Goal: Information Seeking & Learning: Check status

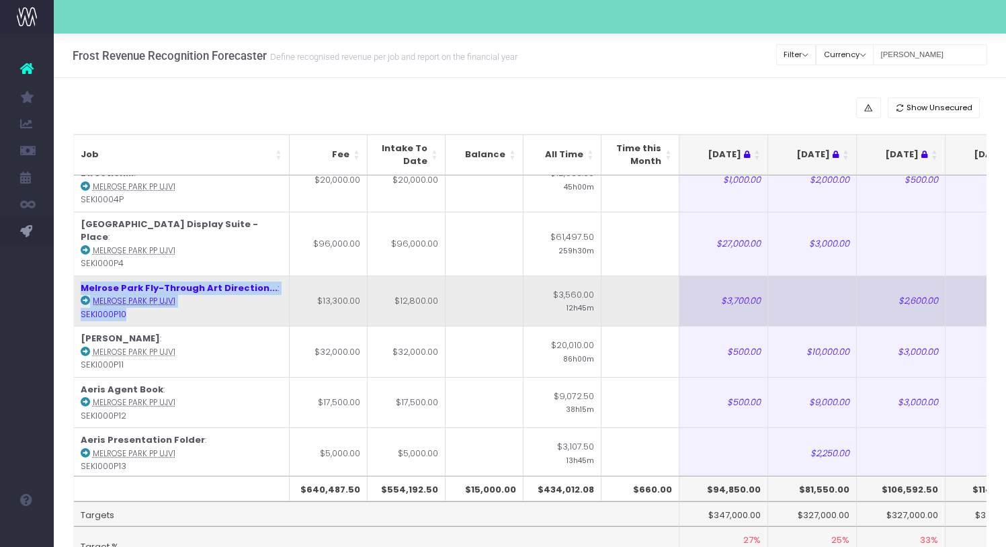
drag, startPoint x: 168, startPoint y: 294, endPoint x: 75, endPoint y: 257, distance: 100.4
click at [75, 275] on td "Melrose Park Fly-Through Art Direction... : Melrose Park PP UJV1 SEKI000P10" at bounding box center [182, 300] width 216 height 51
copy td "Melrose Park Fly-Through Art Direction... : Melrose Park PP UJV1 SEKI000P10"
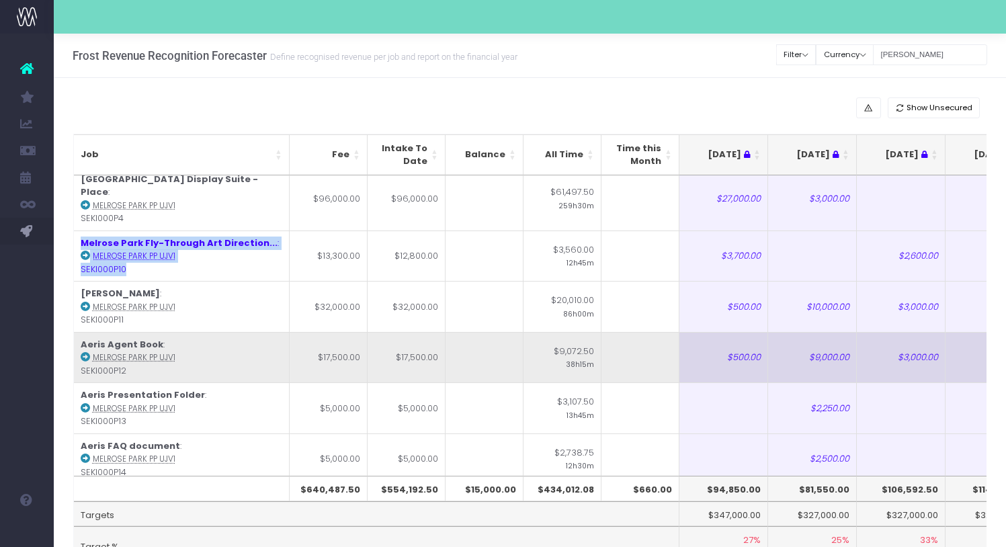
scroll to position [78, 0]
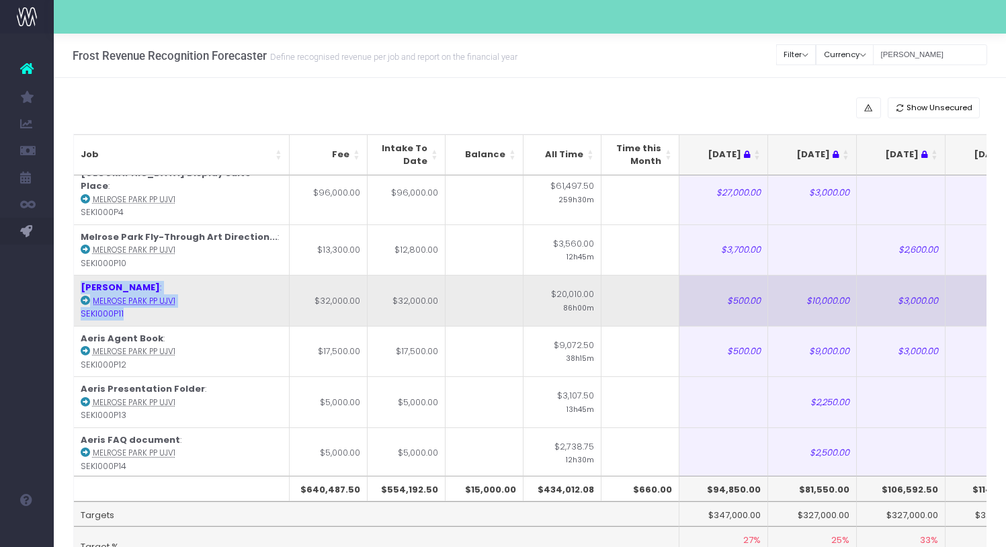
drag, startPoint x: 135, startPoint y: 289, endPoint x: 79, endPoint y: 259, distance: 64.0
click at [79, 275] on td "[PERSON_NAME] : [GEOGRAPHIC_DATA] PP UJV1 SEKI000P11" at bounding box center [182, 300] width 216 height 51
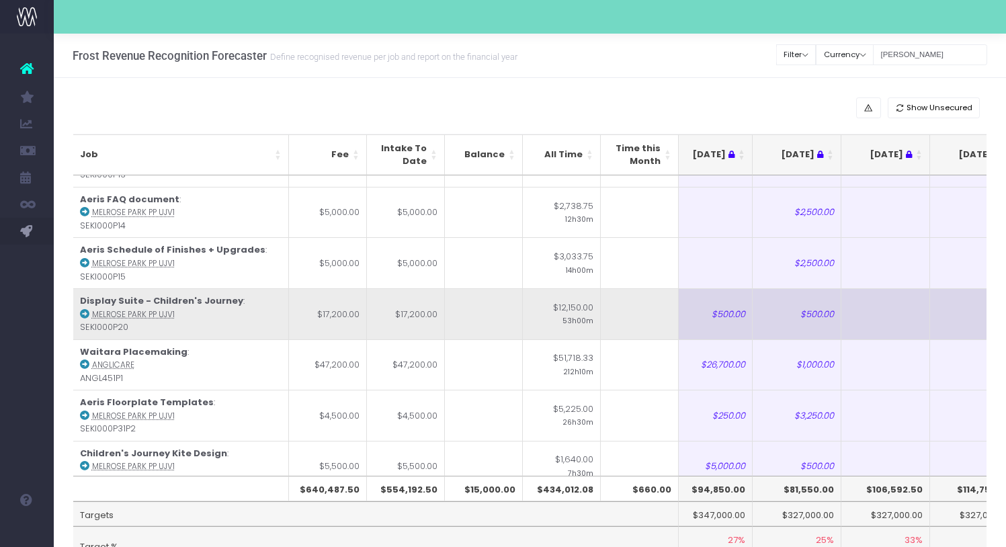
scroll to position [0, 13]
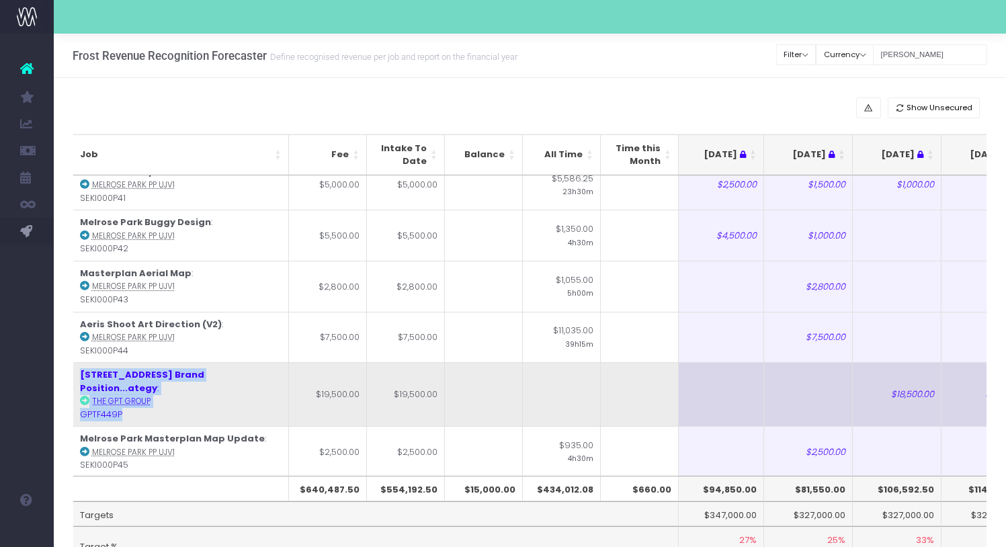
drag, startPoint x: 155, startPoint y: 377, endPoint x: 77, endPoint y: 343, distance: 85.7
click at [77, 362] on td "[STREET_ADDRESS] Brand Position...ategy : The GPT Group GPTF449P" at bounding box center [181, 394] width 216 height 64
copy td "[STREET_ADDRESS] Brand Position...ategy : The GPT Group GPTF449P"
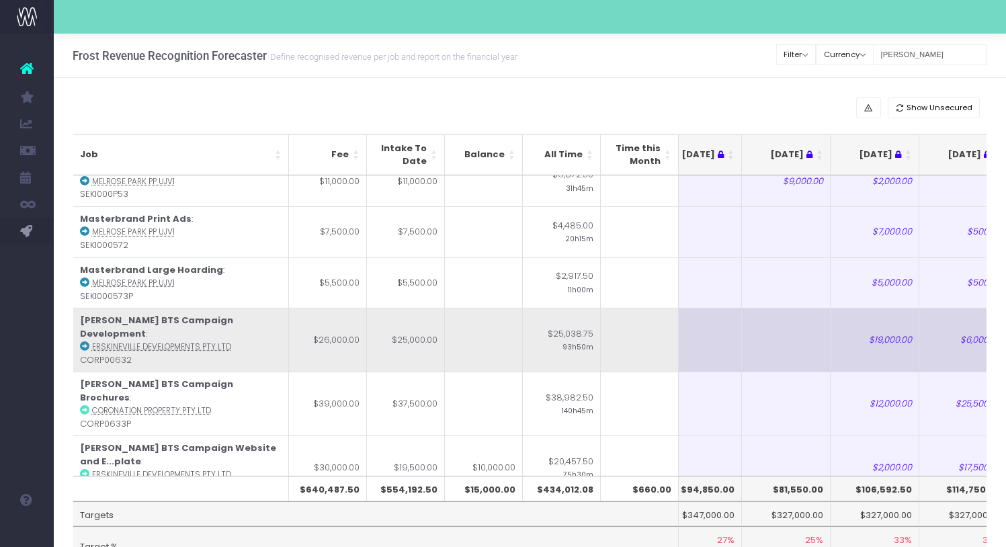
scroll to position [1471, 26]
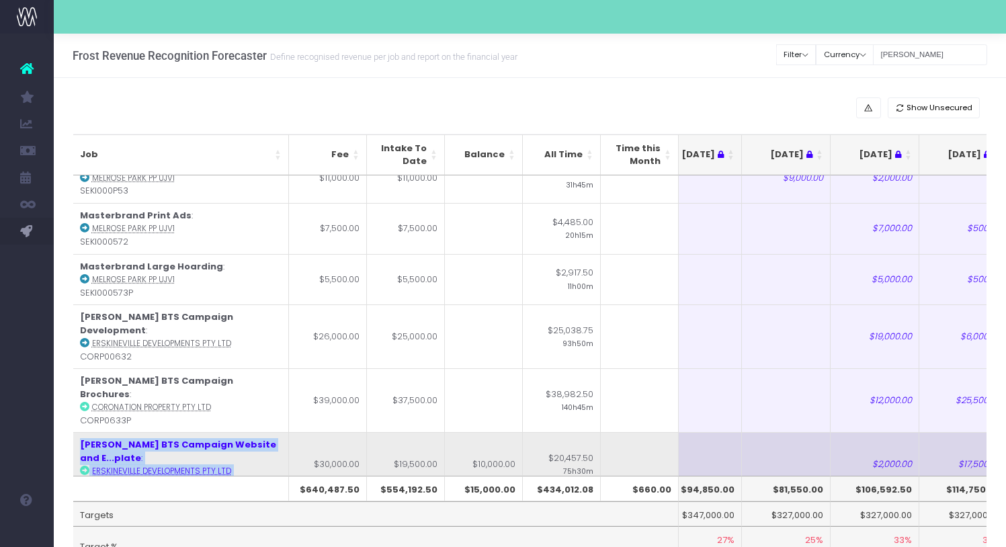
drag, startPoint x: 154, startPoint y: 378, endPoint x: 79, endPoint y: 351, distance: 79.9
click at [79, 432] on td "[PERSON_NAME] BTS Campaign Website and E...plate : Erskineville Developments Pt…" at bounding box center [181, 464] width 216 height 64
copy td "[PERSON_NAME] BTS Campaign Website and E...plate : Erskineville Developments Pt…"
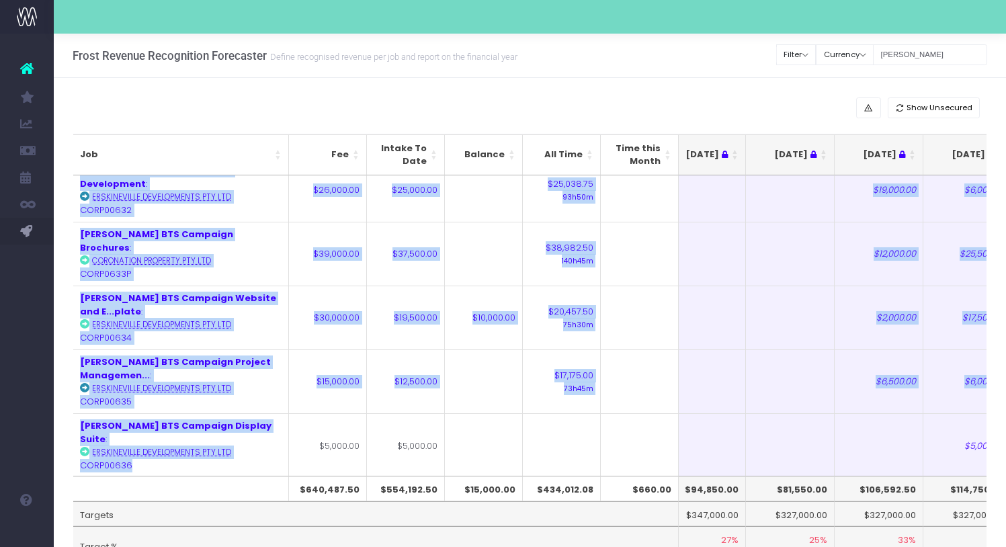
scroll to position [0, 0]
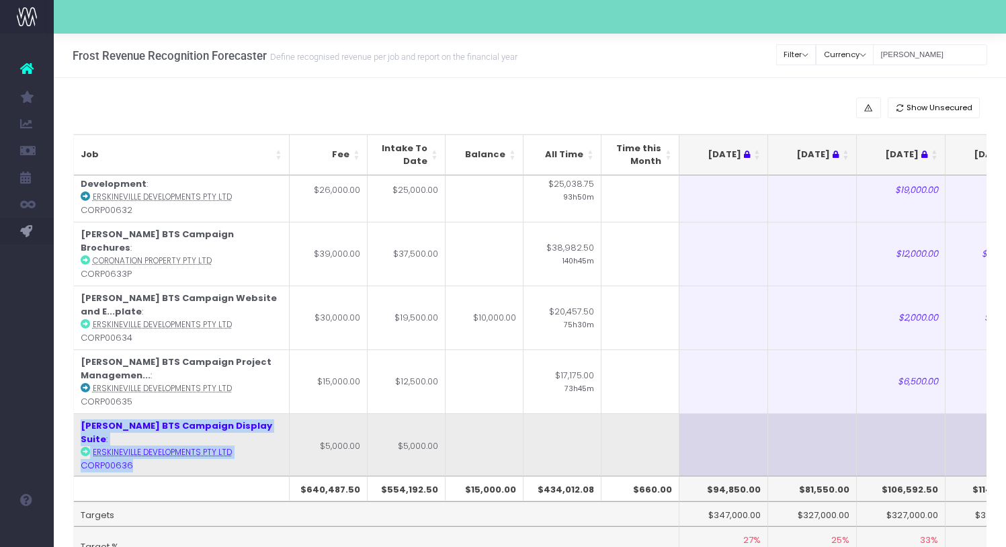
drag, startPoint x: 148, startPoint y: 337, endPoint x: 80, endPoint y: 308, distance: 73.7
click at [80, 413] on td "Lillians BTS Campaign Display Suite : Erskineville Developments Pty Ltd CORP006…" at bounding box center [182, 445] width 216 height 64
copy td "Lillians BTS Campaign Display Suite : Erskineville Developments Pty Ltd CORP006…"
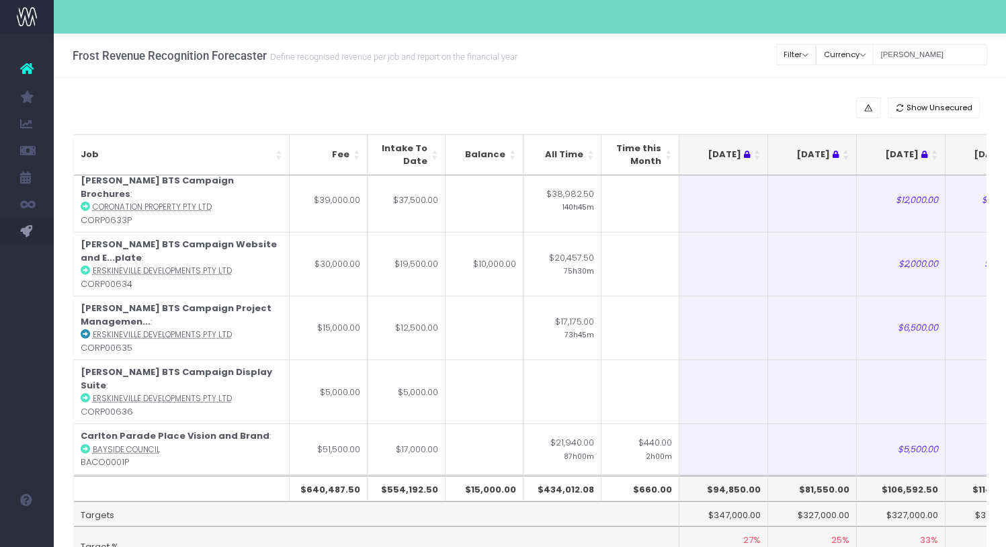
drag, startPoint x: 141, startPoint y: 385, endPoint x: 78, endPoint y: 355, distance: 70.0
click at [78, 474] on td "[PERSON_NAME] Variation : [GEOGRAPHIC_DATA] PP UJV1 SEKI000574" at bounding box center [182, 499] width 216 height 51
copy td "[PERSON_NAME] Variation : [GEOGRAPHIC_DATA] PP UJV1 SEKI000574"
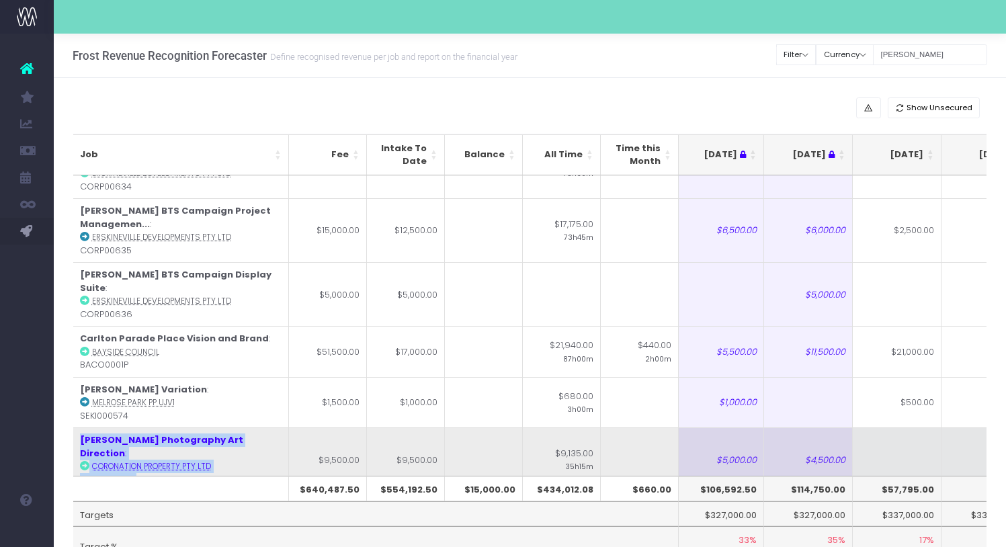
drag, startPoint x: 172, startPoint y: 342, endPoint x: 79, endPoint y: 304, distance: 100.0
click at [79, 427] on td "[PERSON_NAME] Photography Art Direction : Coronation Property Pty Ltd CORP0633P4" at bounding box center [181, 459] width 216 height 64
copy td "[PERSON_NAME] Photography Art Direction : Coronation Property Pty Ltd CORP0633P4"
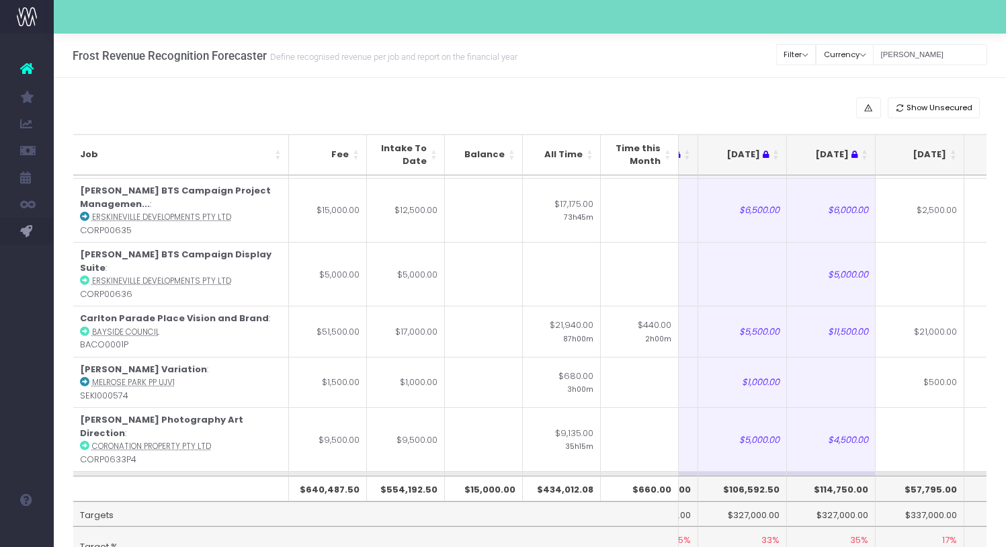
drag, startPoint x: 141, startPoint y: 369, endPoint x: 79, endPoint y: 341, distance: 68.8
click at [79, 471] on td "[PERSON_NAME] Video Production : Coronation Property Pty Ltd CORP0633P5" at bounding box center [181, 496] width 216 height 51
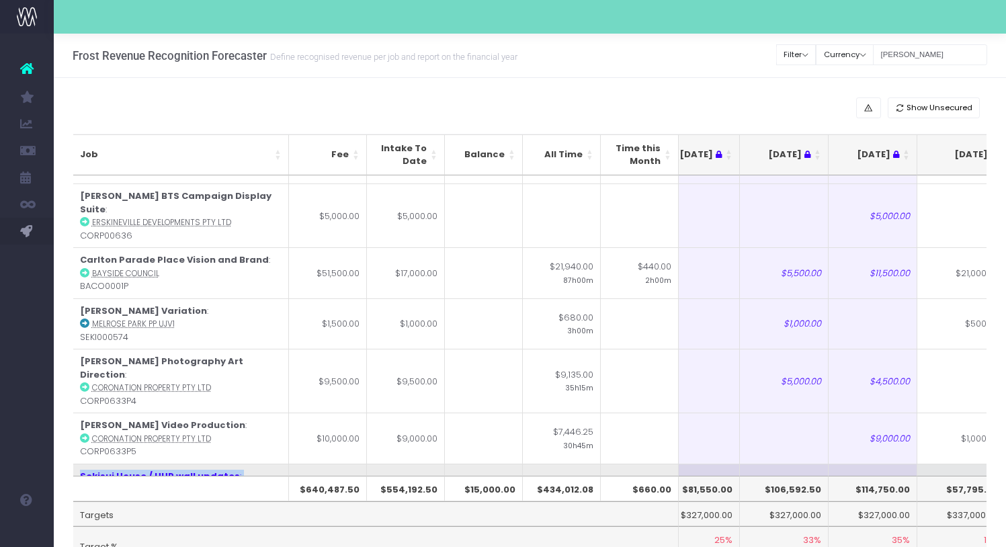
drag, startPoint x: 158, startPoint y: 361, endPoint x: 75, endPoint y: 328, distance: 89.3
click at [75, 463] on td "Sekisui House / HHP wall updates : [GEOGRAPHIC_DATA] PP UJV1 SEKI000576P" at bounding box center [181, 488] width 216 height 51
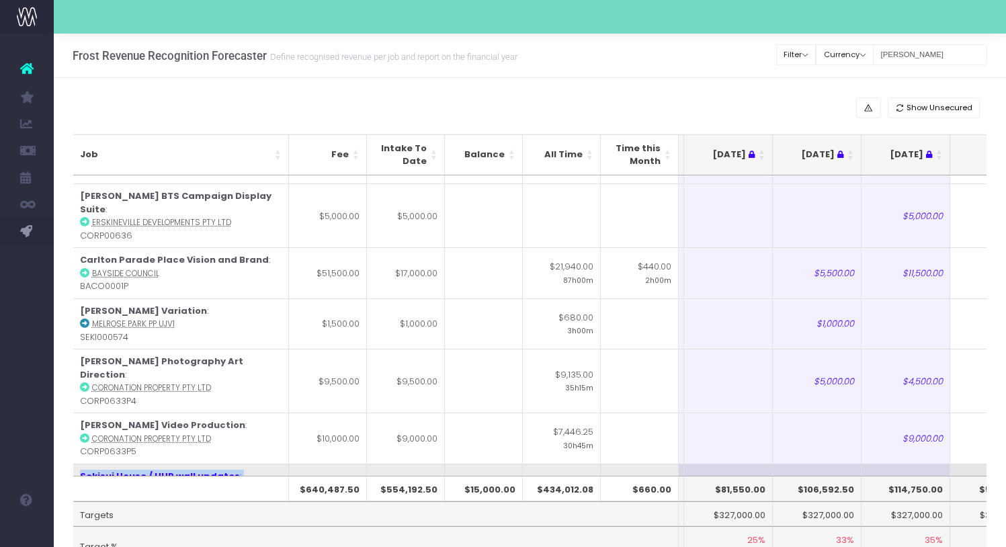
copy td "Sekisui House / HHP wall updates : [GEOGRAPHIC_DATA] PP UJV1 SEKI000576P"
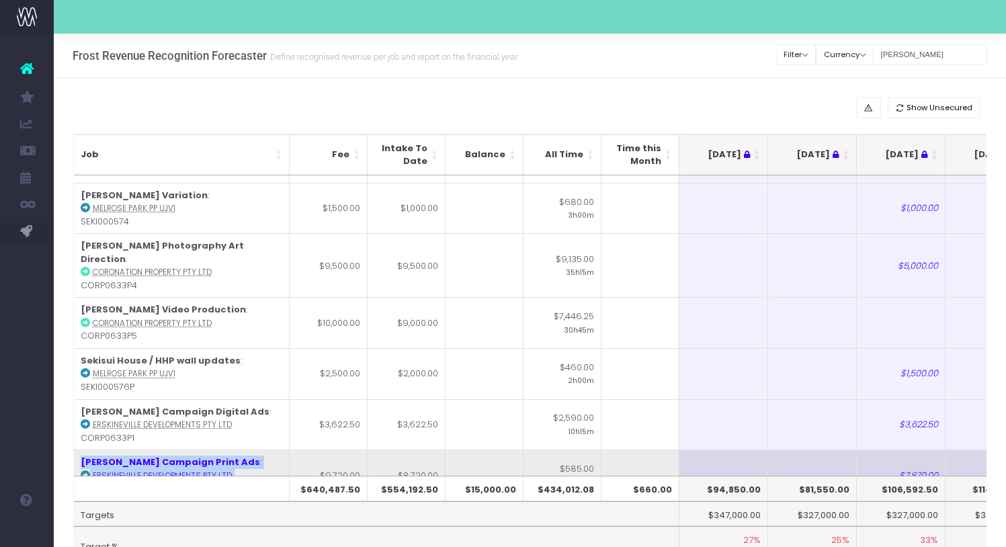
drag, startPoint x: 156, startPoint y: 346, endPoint x: 77, endPoint y: 319, distance: 83.7
click at [77, 449] on td "[PERSON_NAME] Campaign Print Ads : Erskineville Developments Pty Ltd CORP0633P2" at bounding box center [182, 474] width 216 height 51
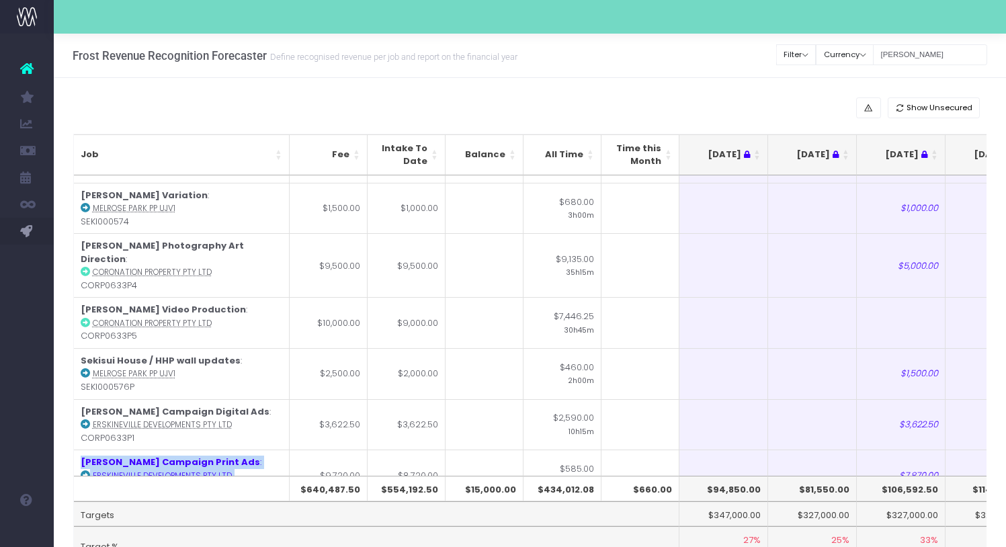
copy td "[PERSON_NAME] Campaign Print Ads : Erskineville Developments Pty Ltd CORP0633P2"
click at [319, 97] on div "Show Unsecured" at bounding box center [529, 107] width 913 height 21
